Goal: Information Seeking & Learning: Learn about a topic

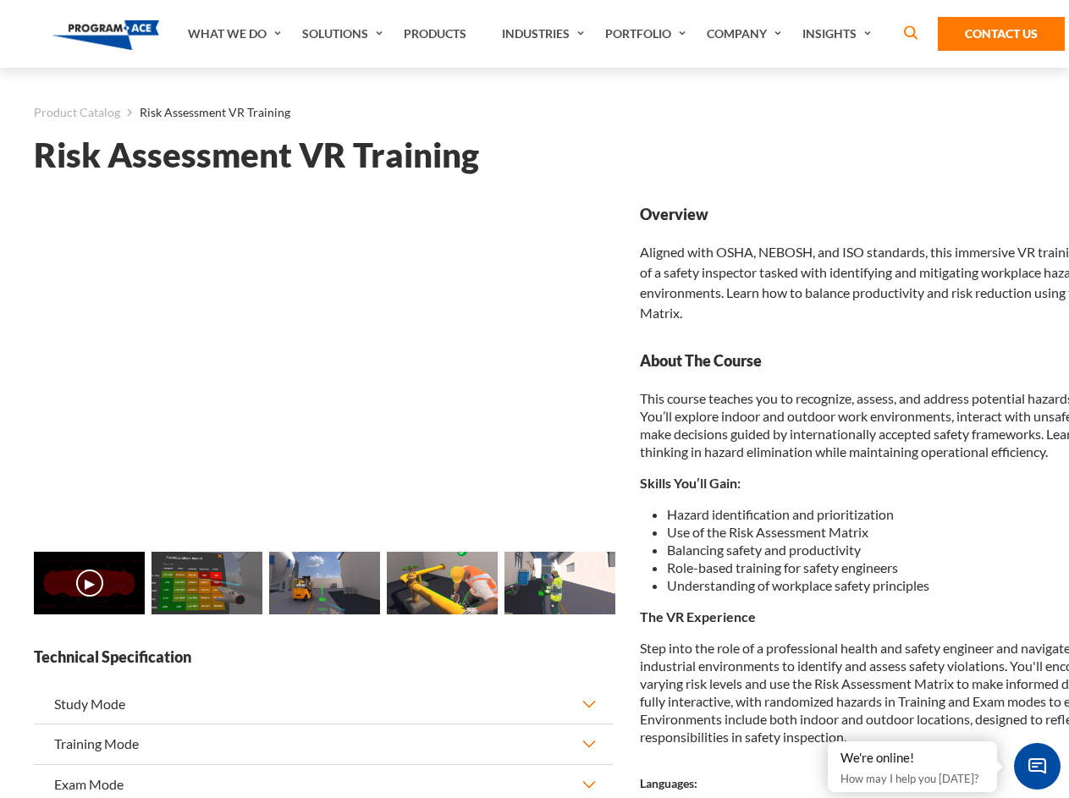
click at [344, 34] on link "Solutions" at bounding box center [345, 34] width 102 height 68
click at [0, 0] on div "AI & Computer Vision Solutions Computer Vision Quality Control AI tools for fas…" at bounding box center [0, 0] width 0 height 0
click at [0, 0] on div "AI & Computer Vision Solutions Virtual Training Solutions Virtual Tour Solution…" at bounding box center [0, 0] width 0 height 0
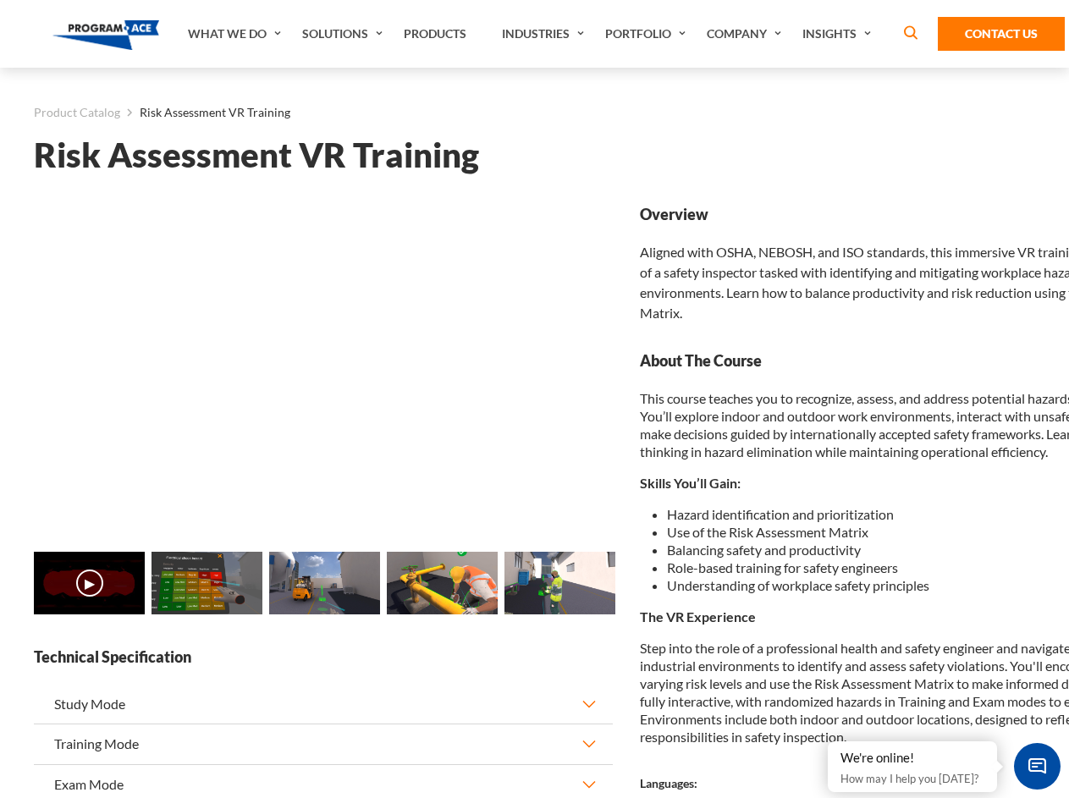
click at [0, 0] on div "AI & Computer Vision Solutions Virtual Training Solutions Virtual Tour Solution…" at bounding box center [0, 0] width 0 height 0
click at [0, 0] on div "AI & Computer Vision Solutions Computer Vision Quality Control AI tools for fas…" at bounding box center [0, 0] width 0 height 0
